Goal: Transaction & Acquisition: Purchase product/service

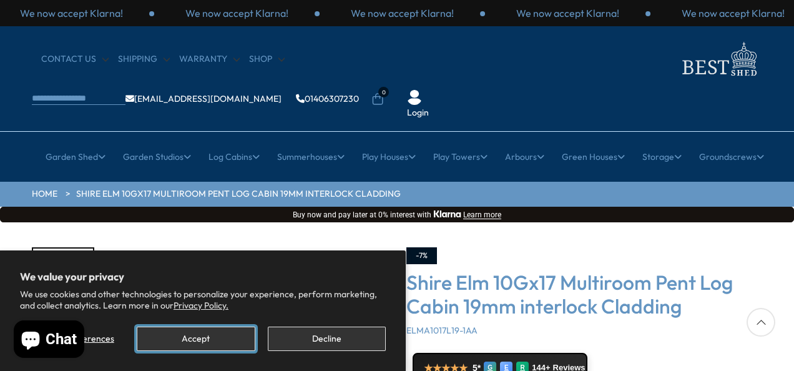
click at [219, 330] on button "Accept" at bounding box center [196, 338] width 118 height 24
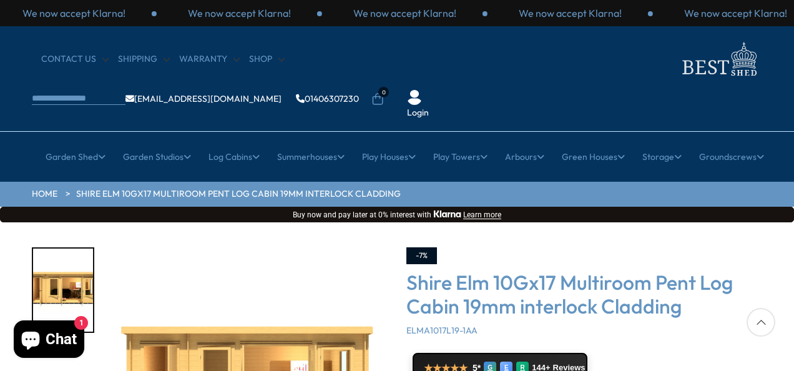
drag, startPoint x: 694, startPoint y: 324, endPoint x: 691, endPoint y: 198, distance: 126.7
drag, startPoint x: 691, startPoint y: 198, endPoint x: 704, endPoint y: 299, distance: 102.6
click at [704, 299] on div "-7% [GEOGRAPHIC_DATA] 10Gx17 Multiroom Pent Log Cabin 19mm interlock Cladding E…" at bounding box center [584, 377] width 356 height 261
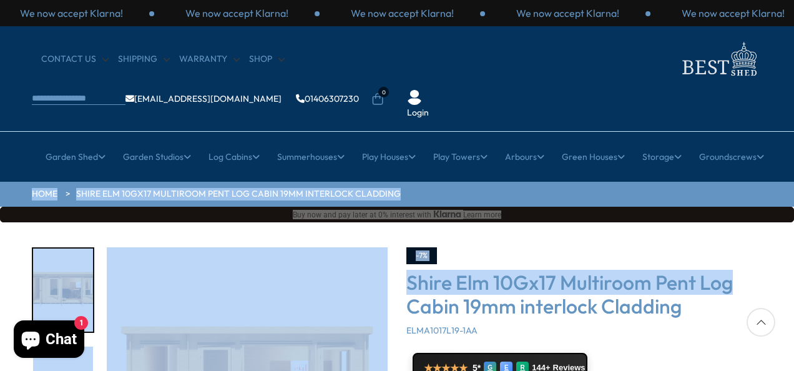
drag, startPoint x: 793, startPoint y: 114, endPoint x: 772, endPoint y: 241, distance: 128.9
drag, startPoint x: 772, startPoint y: 241, endPoint x: 749, endPoint y: 253, distance: 26.2
click at [749, 270] on h3 "Shire Elm 10Gx17 Multiroom Pent Log Cabin 19mm interlock Cladding" at bounding box center [584, 294] width 356 height 48
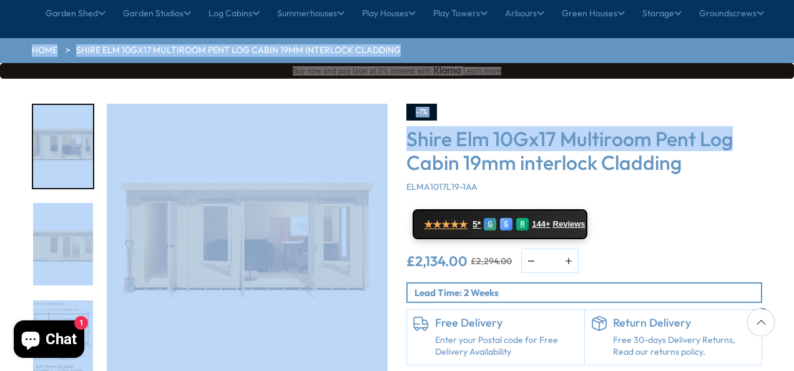
scroll to position [150, 0]
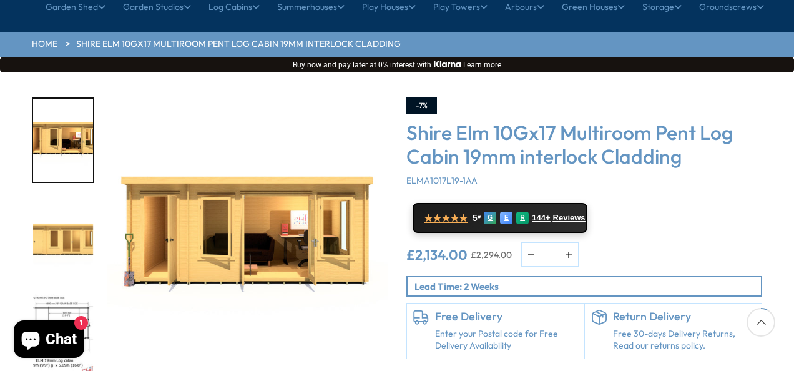
click at [626, 193] on div "-7% [GEOGRAPHIC_DATA] 10Gx17 Multiroom Pent Log Cabin 19mm interlock Cladding E…" at bounding box center [584, 227] width 356 height 261
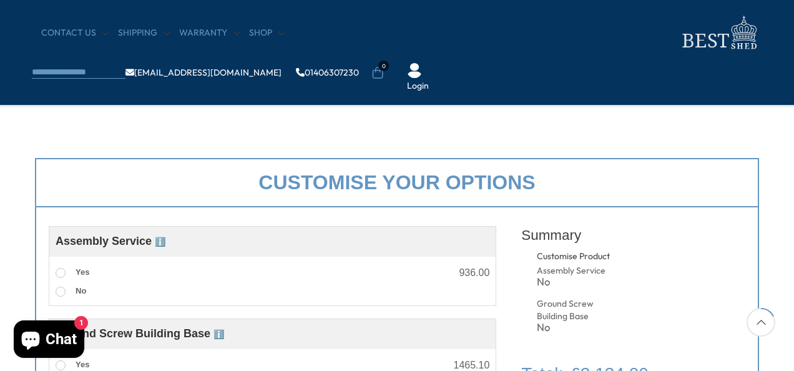
scroll to position [374, 0]
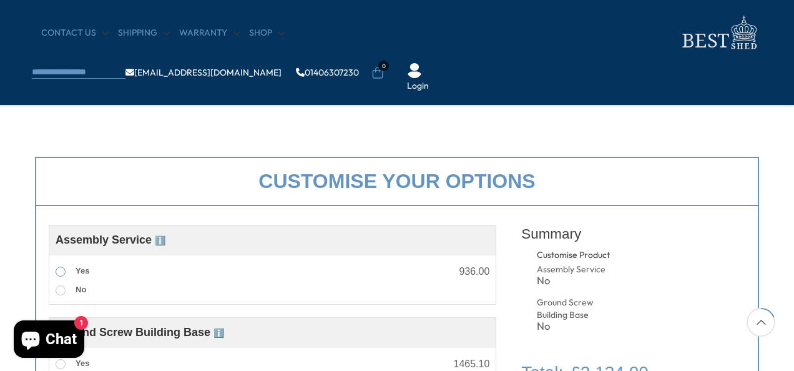
click at [61, 275] on span at bounding box center [61, 271] width 10 height 10
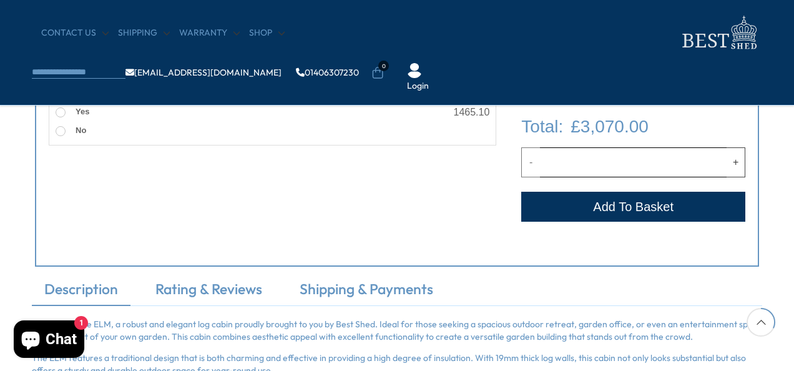
scroll to position [624, 0]
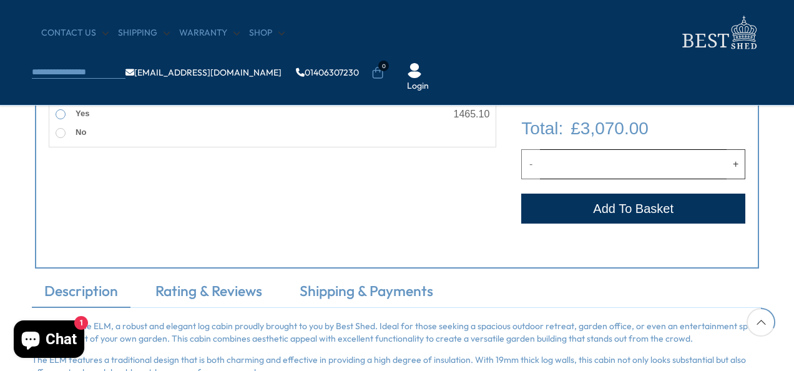
click at [65, 112] on label "Yes" at bounding box center [73, 114] width 34 height 16
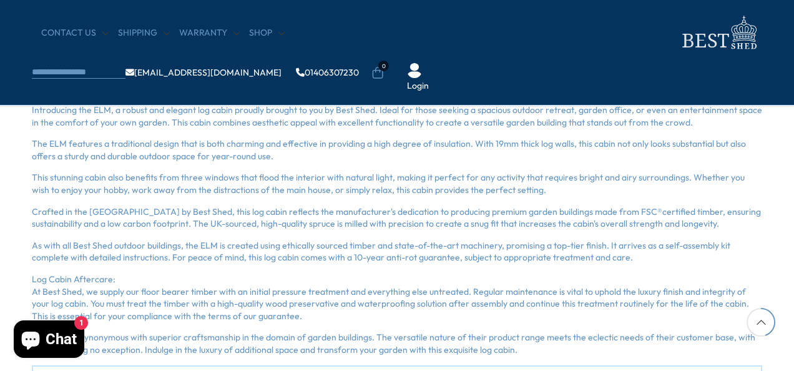
scroll to position [799, 0]
